Goal: Information Seeking & Learning: Learn about a topic

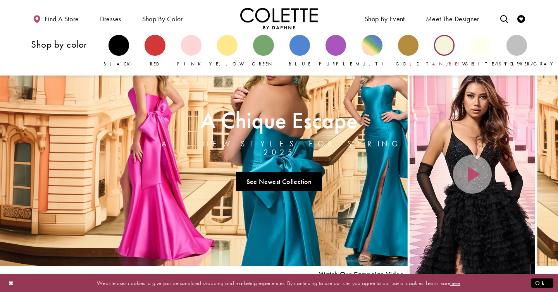
click at [440, 46] on div "Primary block" at bounding box center [444, 45] width 21 height 21
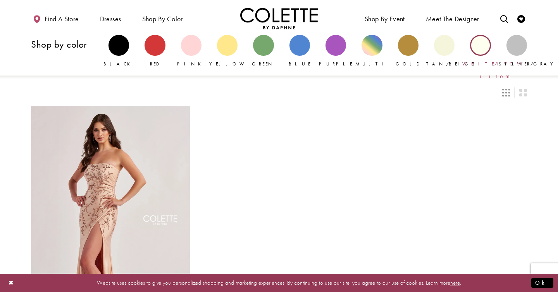
click at [482, 48] on div "Primary block" at bounding box center [480, 45] width 21 height 21
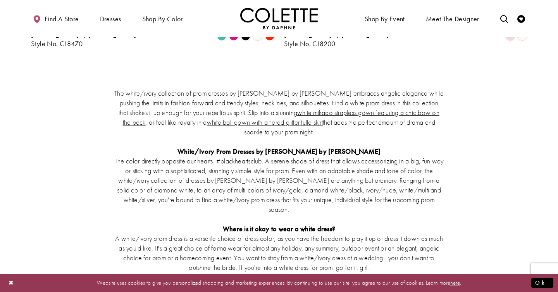
scroll to position [433, 0]
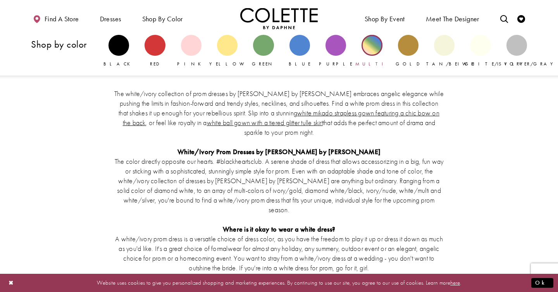
click at [369, 44] on div "Primary block" at bounding box center [371, 45] width 21 height 21
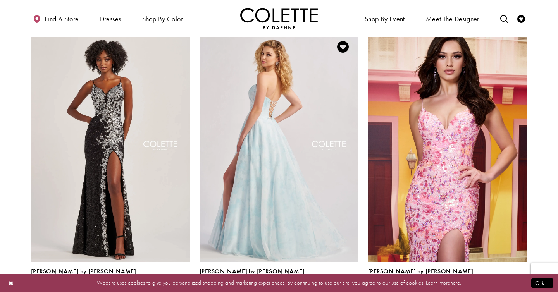
scroll to position [75, 0]
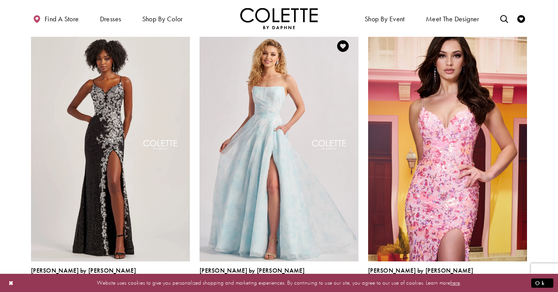
click at [351, 284] on span "Product List" at bounding box center [353, 288] width 9 height 9
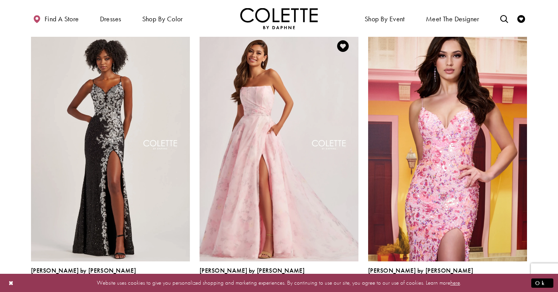
click at [340, 284] on span "Product List" at bounding box center [341, 288] width 9 height 9
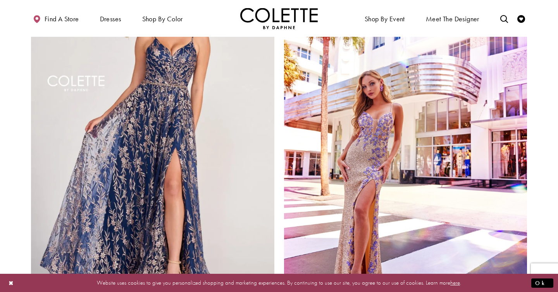
scroll to position [1062, 0]
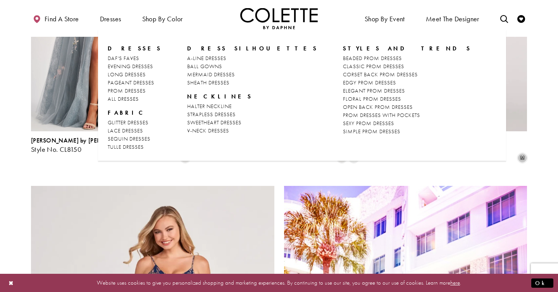
click at [127, 47] on span "Dresses" at bounding box center [135, 49] width 54 height 8
click at [343, 74] on span "CORSET BACK PROM DRESSES" at bounding box center [380, 74] width 75 height 7
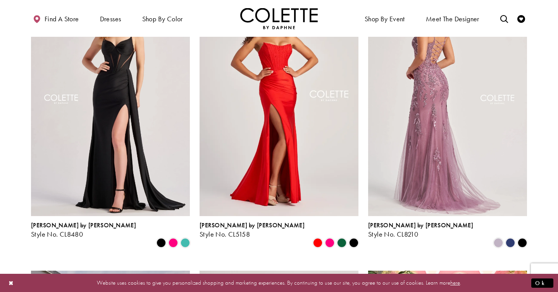
scroll to position [95, 0]
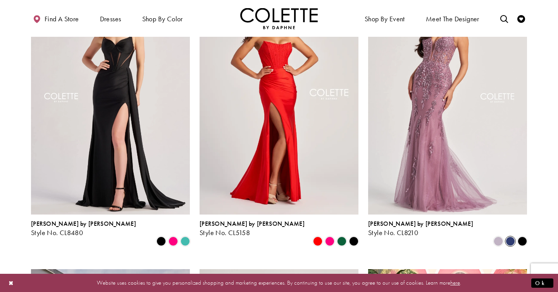
click at [509, 237] on span "Product List" at bounding box center [509, 241] width 9 height 9
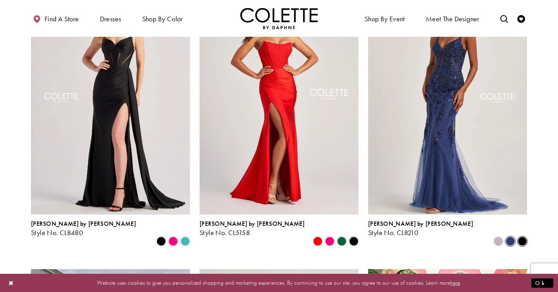
click at [522, 237] on span "Product List" at bounding box center [521, 241] width 9 height 9
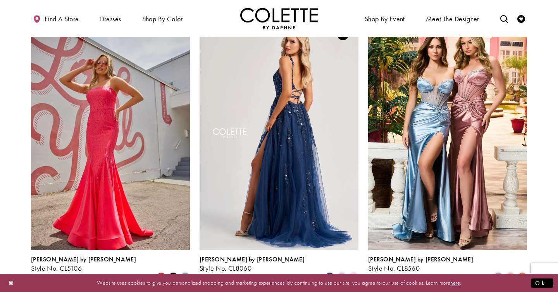
scroll to position [348, 0]
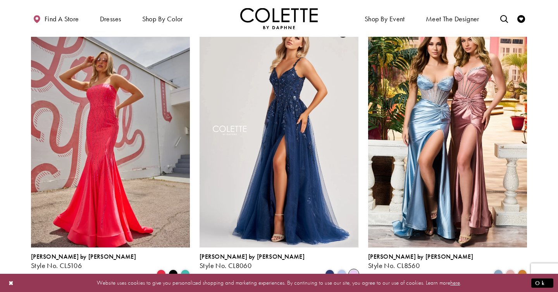
click at [356, 270] on span "Product List" at bounding box center [353, 274] width 9 height 9
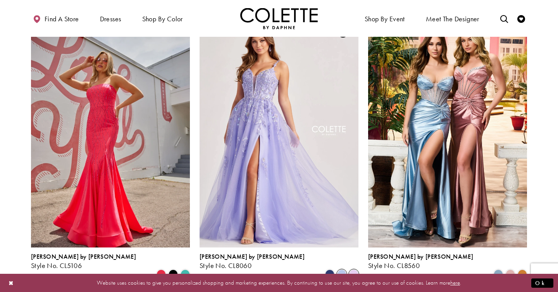
click at [342, 270] on span "Product List" at bounding box center [341, 274] width 9 height 9
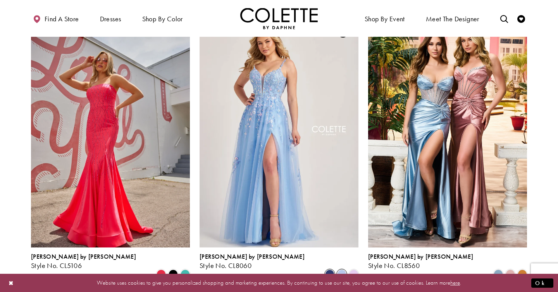
click at [331, 270] on span "Product List" at bounding box center [329, 274] width 9 height 9
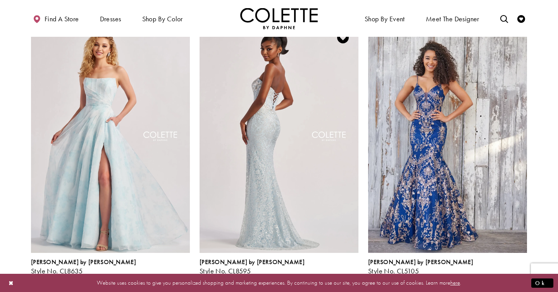
scroll to position [635, 0]
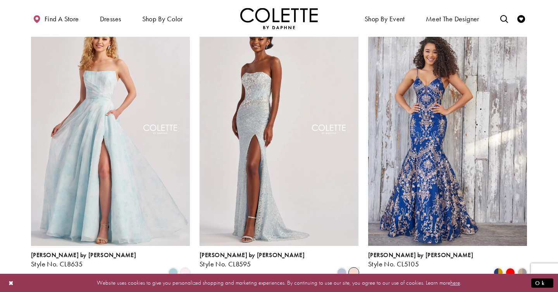
click at [349, 268] on span "Product List" at bounding box center [353, 272] width 9 height 9
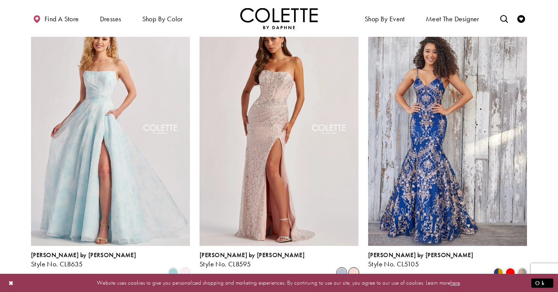
click at [340, 268] on span "Product List" at bounding box center [341, 272] width 9 height 9
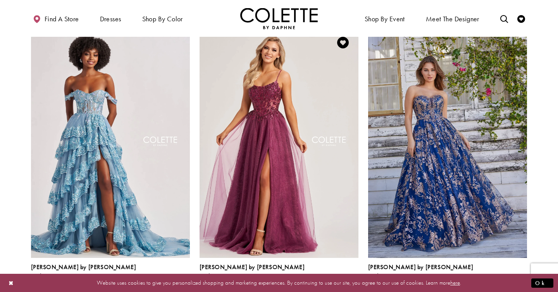
scroll to position [899, 0]
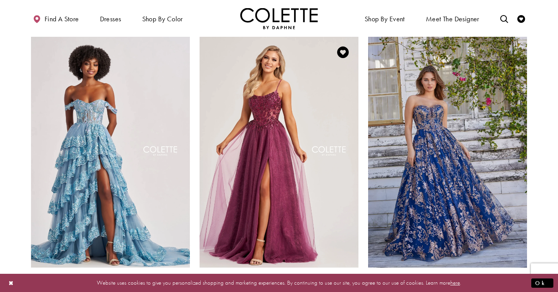
click at [342, 290] on span "Product List" at bounding box center [341, 294] width 9 height 9
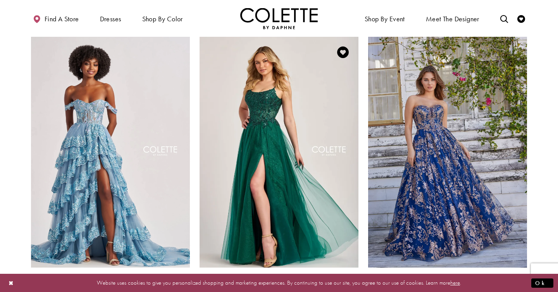
click at [352, 290] on span "Product List" at bounding box center [353, 294] width 9 height 9
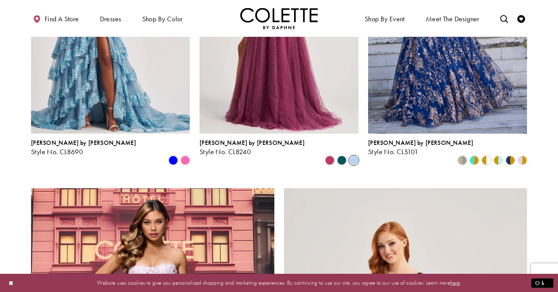
scroll to position [954, 0]
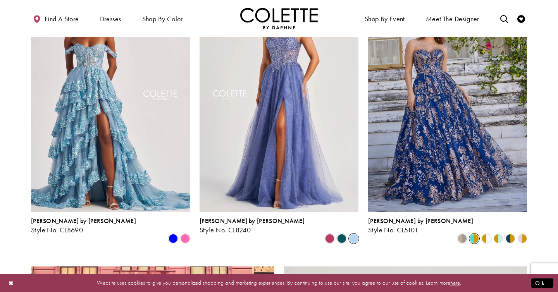
click at [475, 234] on span "Product List" at bounding box center [473, 238] width 9 height 9
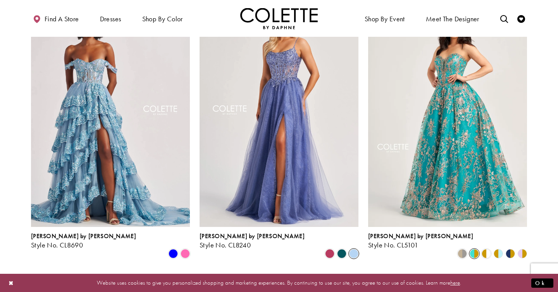
scroll to position [938, 0]
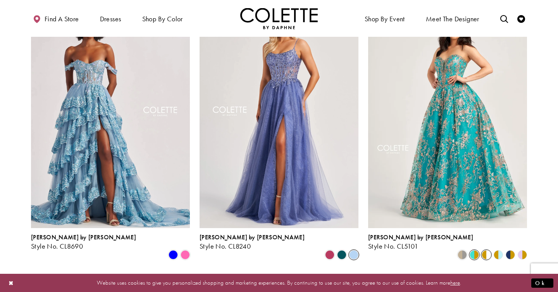
click at [488, 250] on span "Product List" at bounding box center [485, 254] width 9 height 9
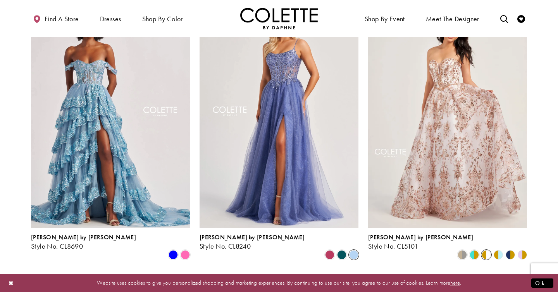
click at [500, 249] on polygon "Product List" at bounding box center [501, 255] width 6 height 12
click at [511, 249] on polygon "Product List" at bounding box center [513, 255] width 6 height 12
click at [522, 249] on polygon "Product List" at bounding box center [525, 255] width 6 height 12
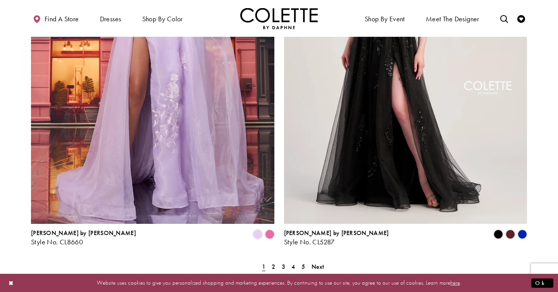
scroll to position [1500, 0]
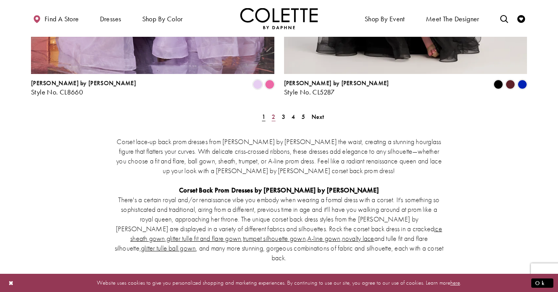
click at [270, 111] on link "2" at bounding box center [273, 116] width 8 height 11
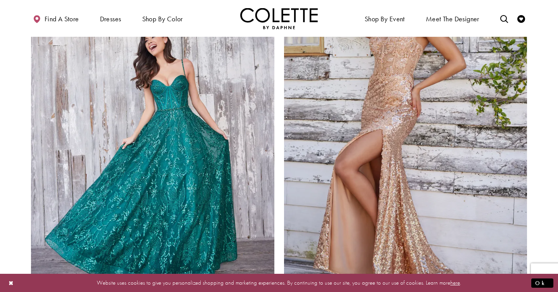
scroll to position [1320, 0]
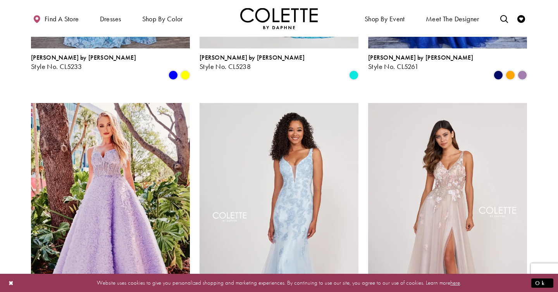
scroll to position [835, 0]
